Goal: Check status: Check status

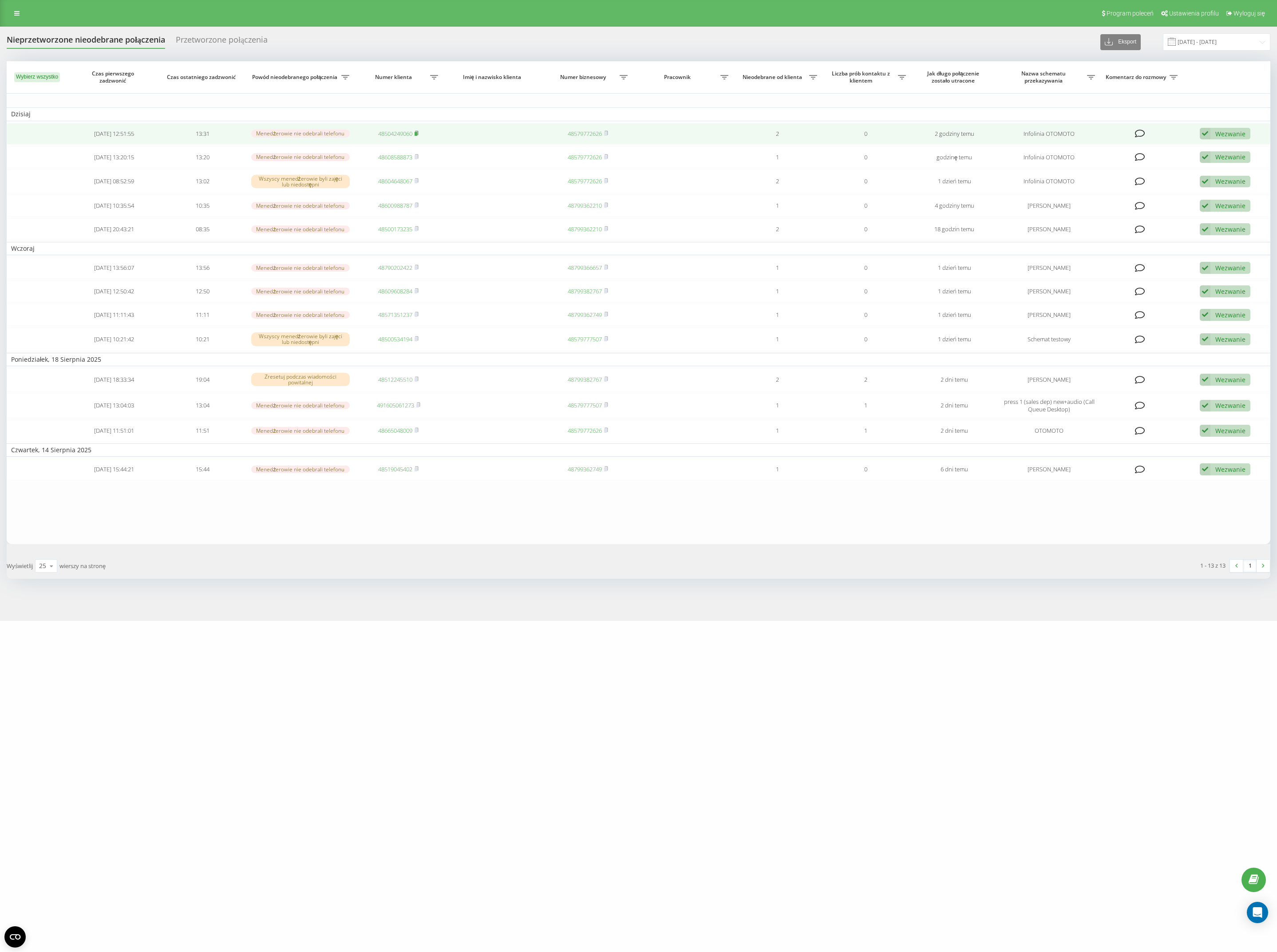
click at [417, 133] on rect at bounding box center [415, 134] width 2 height 4
click at [399, 136] on link "48504249060" at bounding box center [395, 133] width 34 height 8
